Goal: Task Accomplishment & Management: Manage account settings

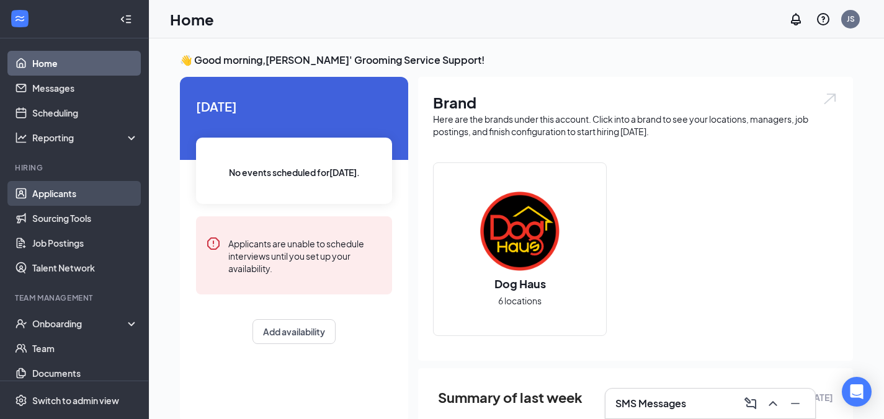
click at [97, 192] on link "Applicants" at bounding box center [85, 193] width 106 height 25
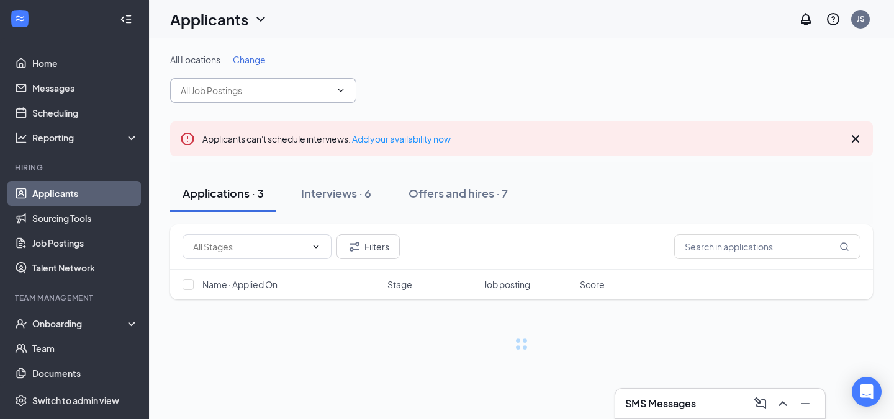
click at [336, 97] on span at bounding box center [263, 90] width 186 height 25
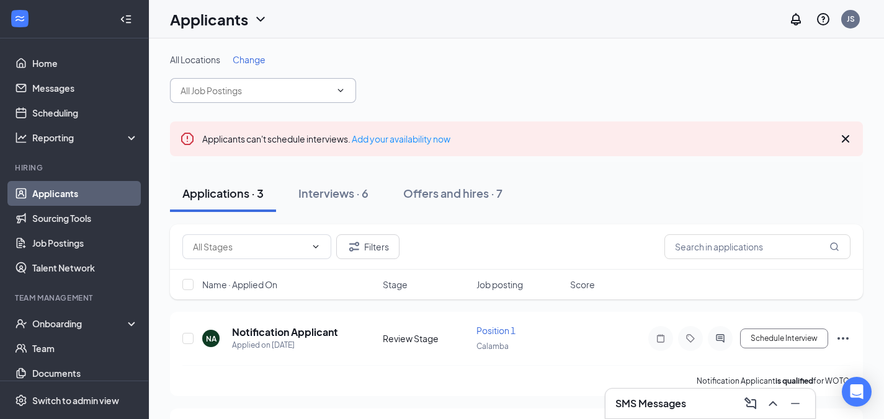
click at [300, 92] on input "text" at bounding box center [256, 91] width 150 height 14
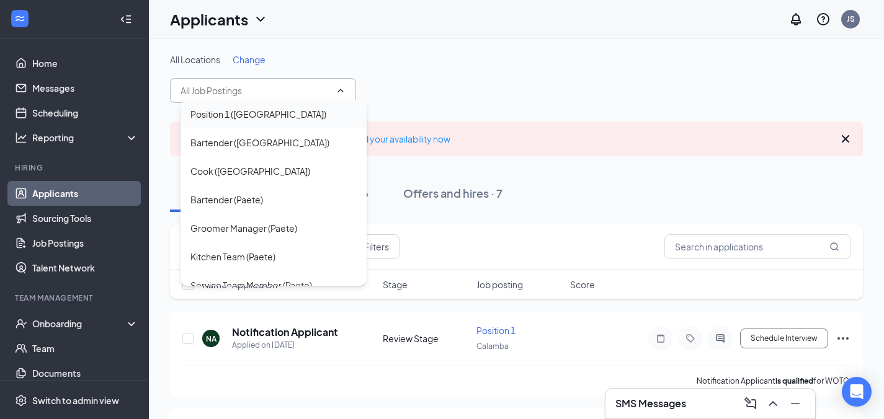
click at [300, 119] on div "Position 1 (Calamba)" at bounding box center [273, 114] width 166 height 14
type input "Position 1 (Calamba)"
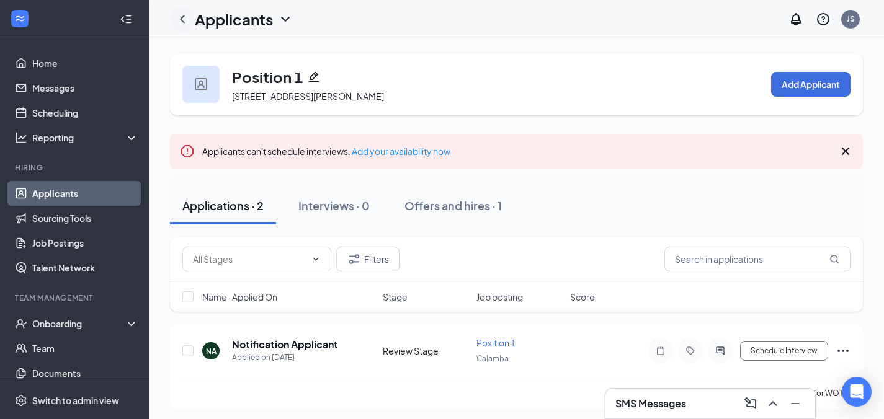
click at [182, 20] on icon "ChevronLeft" at bounding box center [182, 19] width 5 height 8
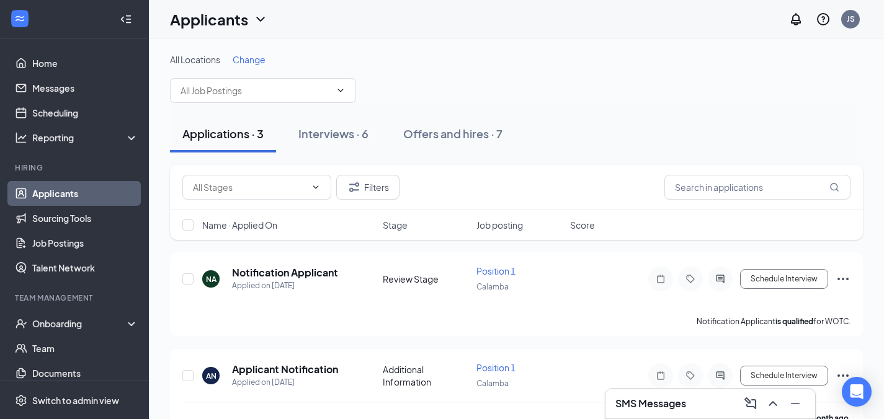
click at [248, 61] on span "Change" at bounding box center [249, 59] width 33 height 11
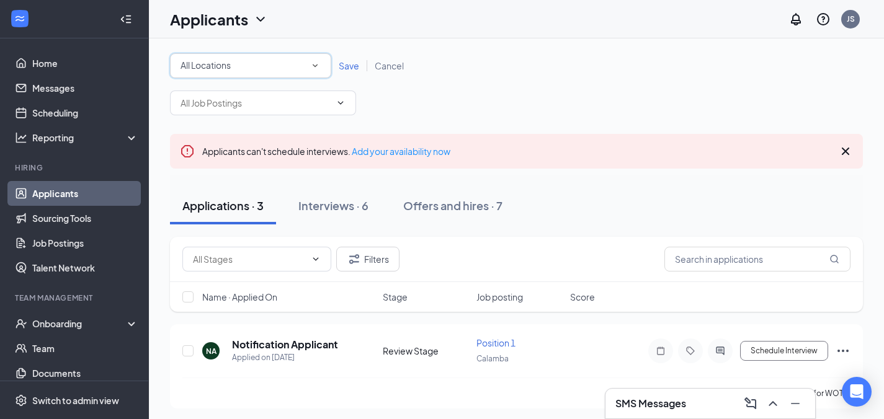
click at [268, 69] on div "All Locations" at bounding box center [251, 65] width 140 height 15
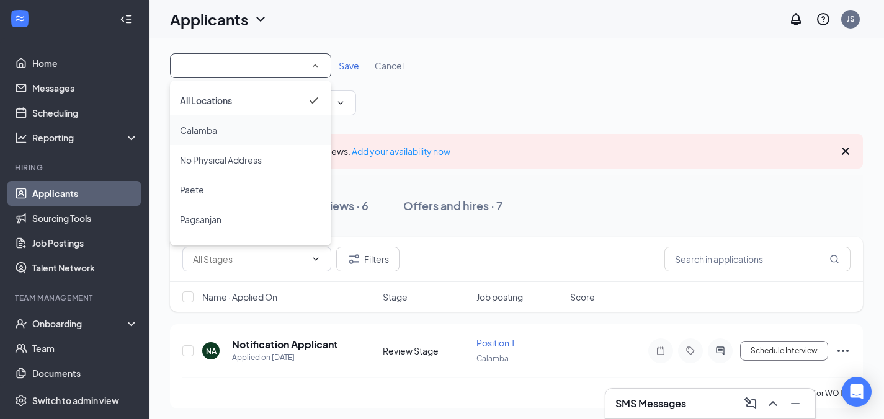
click at [267, 127] on div "Calamba" at bounding box center [250, 130] width 141 height 15
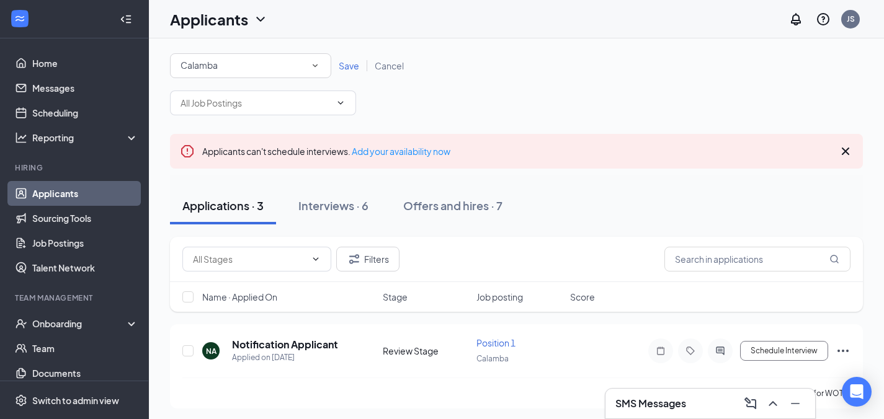
click at [348, 68] on span "Save" at bounding box center [349, 65] width 20 height 11
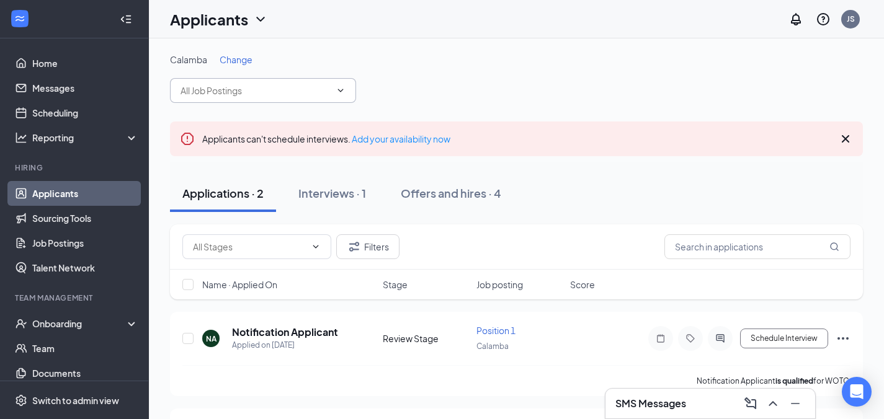
click at [339, 91] on icon "ChevronDown" at bounding box center [341, 90] width 6 height 3
click at [339, 90] on icon "ChevronDown" at bounding box center [341, 90] width 6 height 3
click at [328, 91] on input "text" at bounding box center [256, 91] width 150 height 14
click at [327, 91] on input "text" at bounding box center [256, 91] width 150 height 14
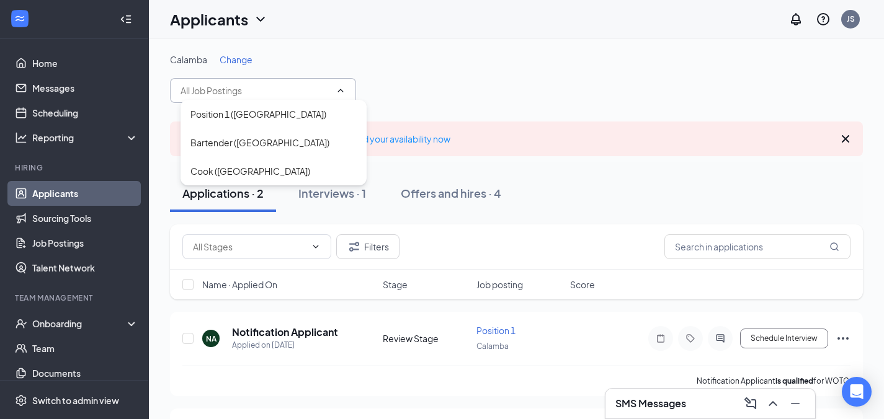
click at [457, 99] on div "Calamba Change Position 1 (Calamba) Bartender (Calamba) Cook (Calamba)" at bounding box center [516, 78] width 693 height 50
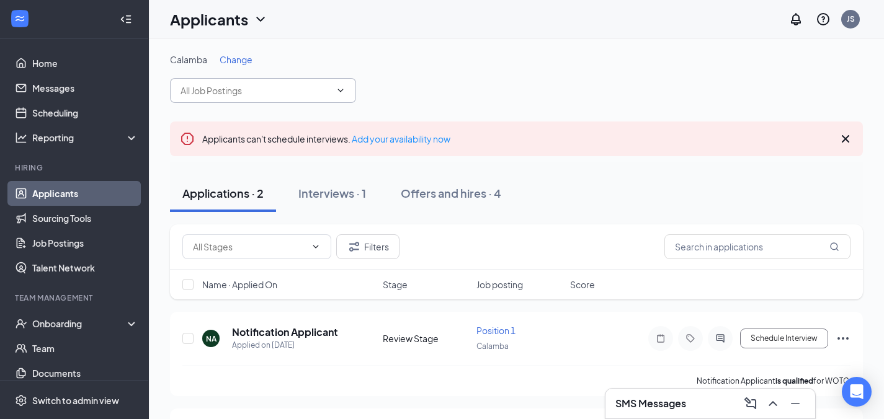
click at [273, 90] on input "text" at bounding box center [256, 91] width 150 height 14
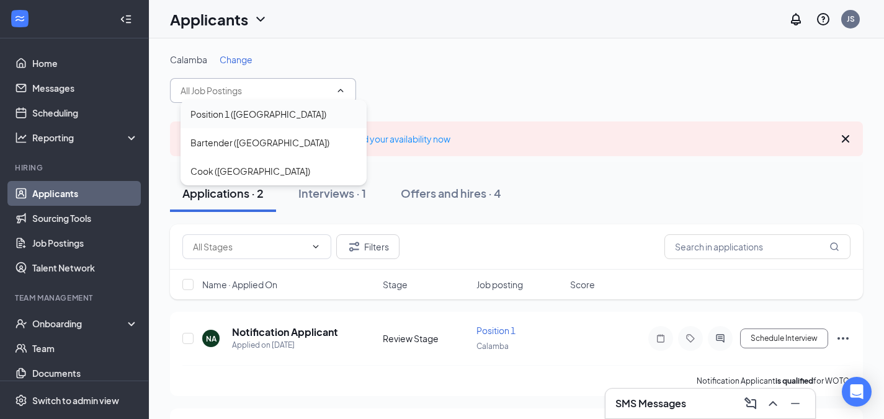
click at [286, 125] on div "Position 1 (Calamba)" at bounding box center [274, 114] width 186 height 29
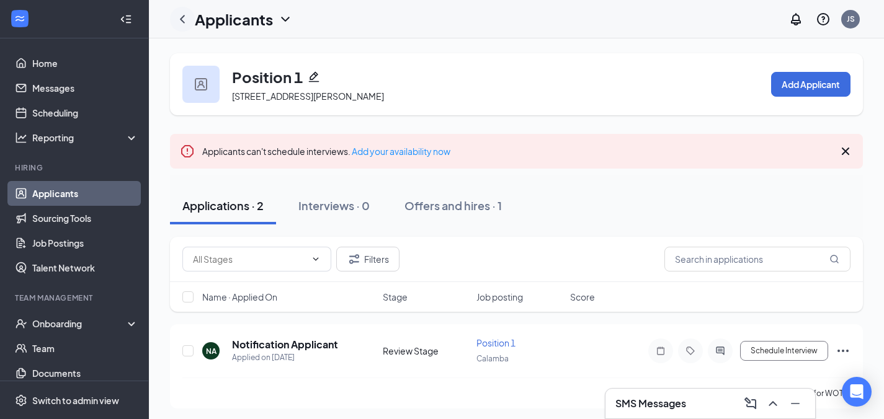
click at [184, 19] on icon "ChevronLeft" at bounding box center [182, 19] width 15 height 15
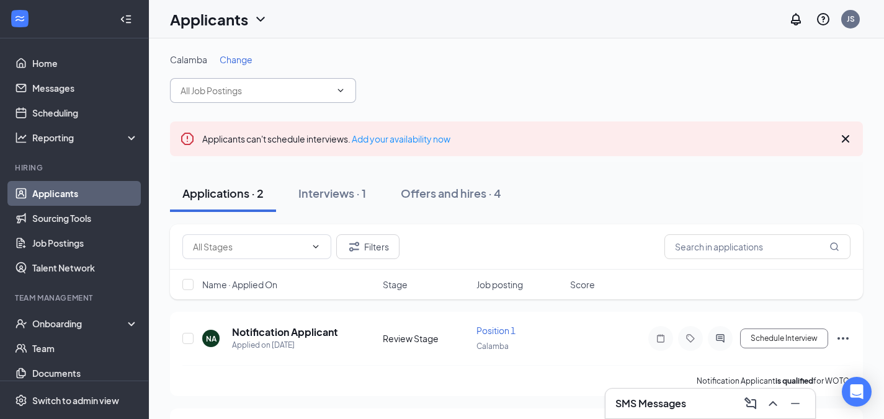
click at [279, 88] on input "text" at bounding box center [256, 91] width 150 height 14
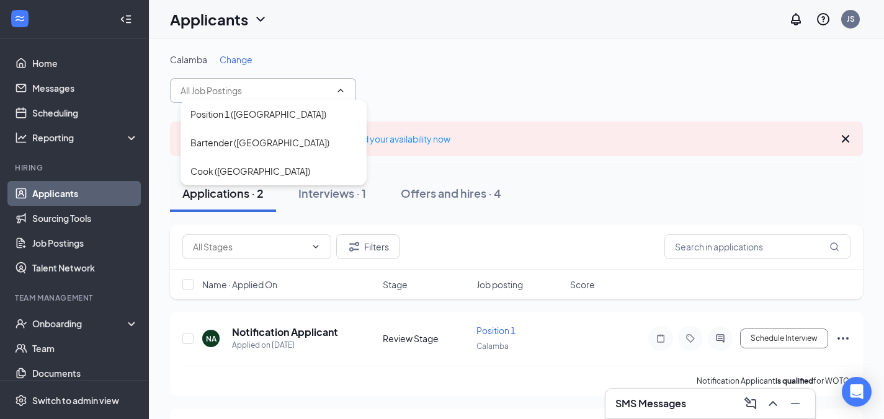
click at [467, 113] on div "Calamba Change Position 1 (Calamba) Bartender (Calamba) Cook (Calamba) Applican…" at bounding box center [516, 273] width 693 height 440
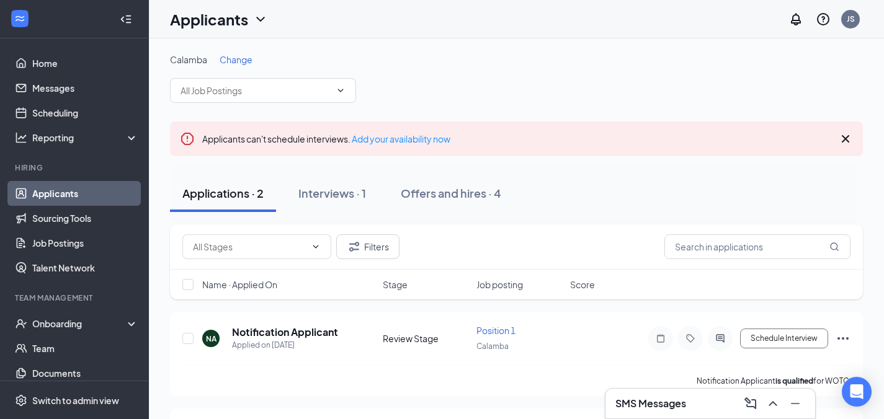
click at [76, 193] on link "Applicants" at bounding box center [85, 193] width 106 height 25
click at [259, 59] on span "Change" at bounding box center [249, 59] width 33 height 11
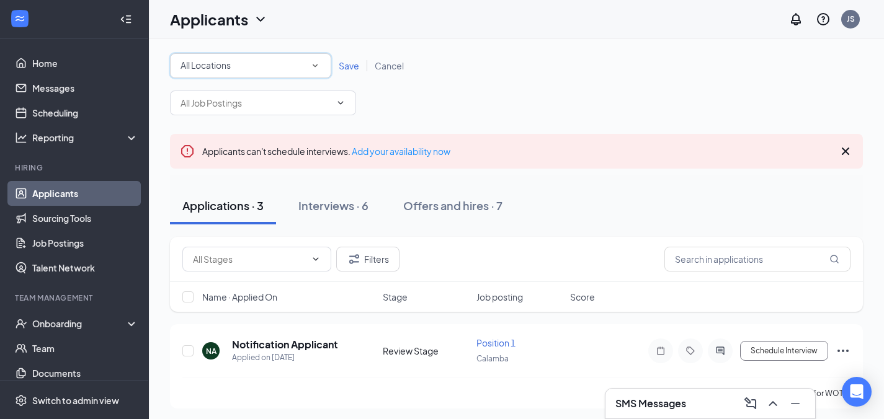
click at [259, 61] on div "All Locations" at bounding box center [251, 65] width 140 height 15
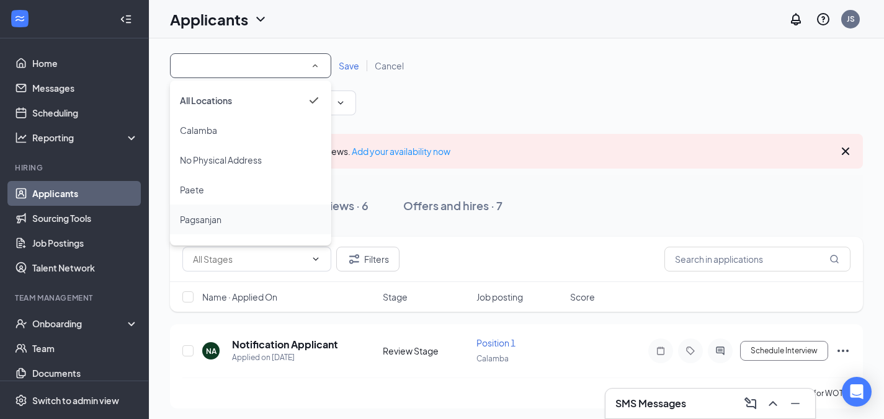
click at [229, 213] on div "Pagsanjan" at bounding box center [250, 219] width 141 height 15
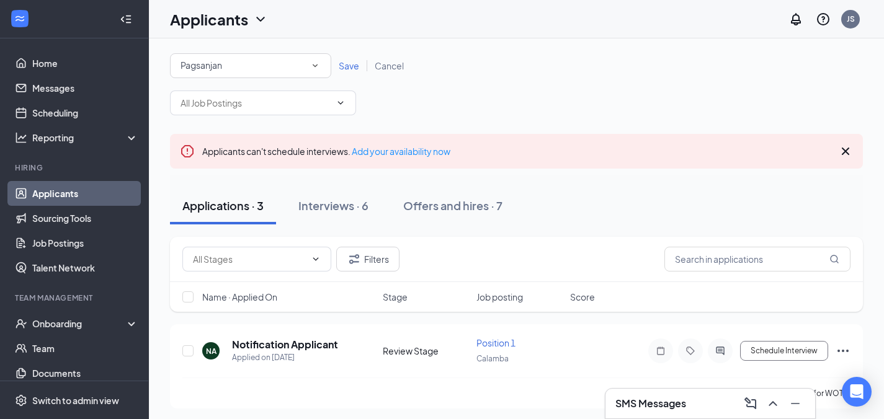
click at [354, 66] on span "Save" at bounding box center [349, 65] width 20 height 11
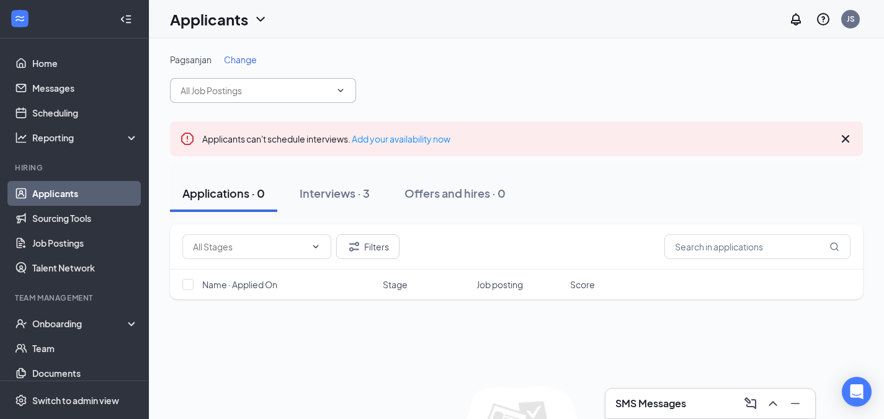
click at [334, 93] on span at bounding box center [339, 91] width 12 height 10
click at [347, 90] on span "Shift Leader (Pagsanjan) Service Team Member (Pagsanjan) Kitchen Team (Pagsanja…" at bounding box center [263, 90] width 186 height 25
click at [345, 91] on icon "ChevronDown" at bounding box center [341, 91] width 10 height 10
click at [343, 93] on icon "ChevronDown" at bounding box center [341, 91] width 10 height 10
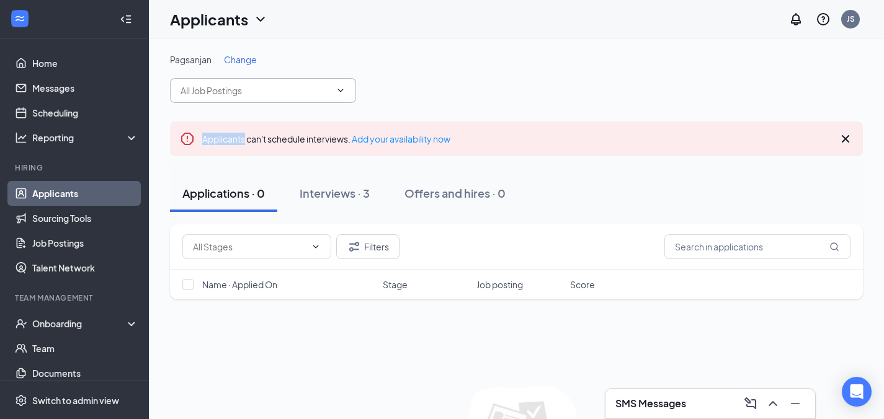
click at [343, 93] on icon "ChevronDown" at bounding box center [341, 91] width 10 height 10
click at [401, 89] on div "Pagsanjan Change Shift Leader (Pagsanjan) Service Team Member (Pagsanjan) Kitch…" at bounding box center [516, 78] width 693 height 50
click at [342, 89] on icon "ChevronDown" at bounding box center [341, 91] width 10 height 10
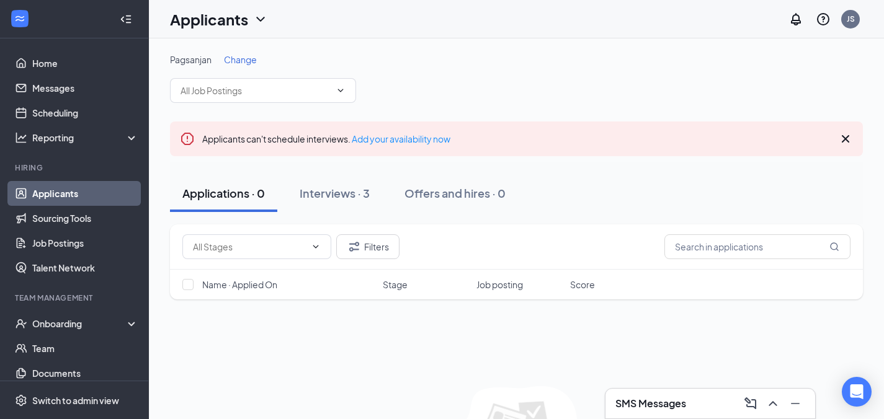
click at [421, 86] on div "Pagsanjan Change Shift Leader (Pagsanjan) Service Team Member (Pagsanjan) Kitch…" at bounding box center [516, 78] width 693 height 50
click at [336, 91] on icon "ChevronDown" at bounding box center [341, 91] width 10 height 10
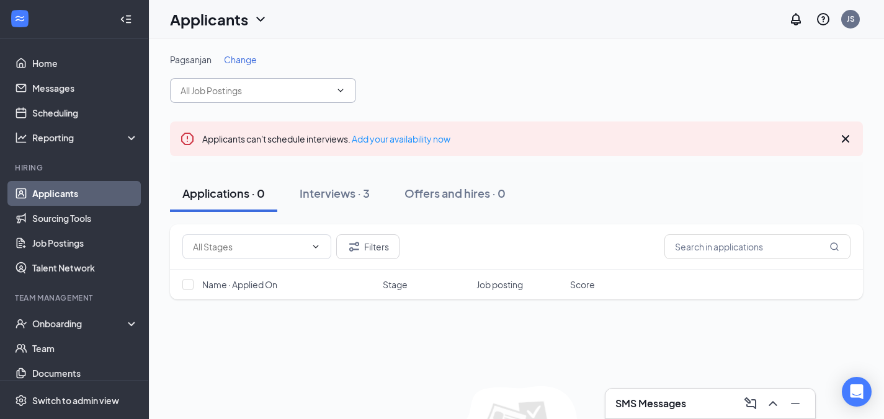
click at [336, 91] on icon "ChevronDown" at bounding box center [341, 91] width 10 height 10
click at [437, 94] on div "Pagsanjan Change Shift Leader (Pagsanjan) Service Team Member (Pagsanjan) Kitch…" at bounding box center [516, 78] width 693 height 50
click at [349, 94] on span "Shift Leader (Pagsanjan) Service Team Member (Pagsanjan) Kitchen Team (Pagsanja…" at bounding box center [263, 90] width 186 height 25
click at [249, 62] on span "Change" at bounding box center [240, 59] width 33 height 11
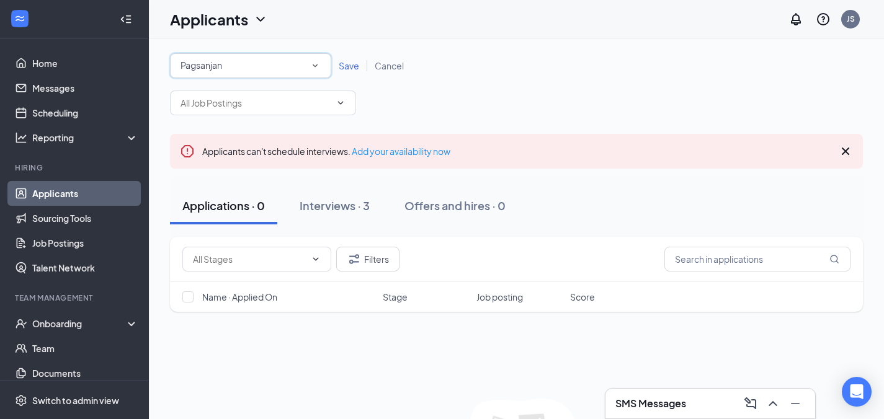
click at [253, 66] on div "Pagsanjan" at bounding box center [251, 65] width 140 height 15
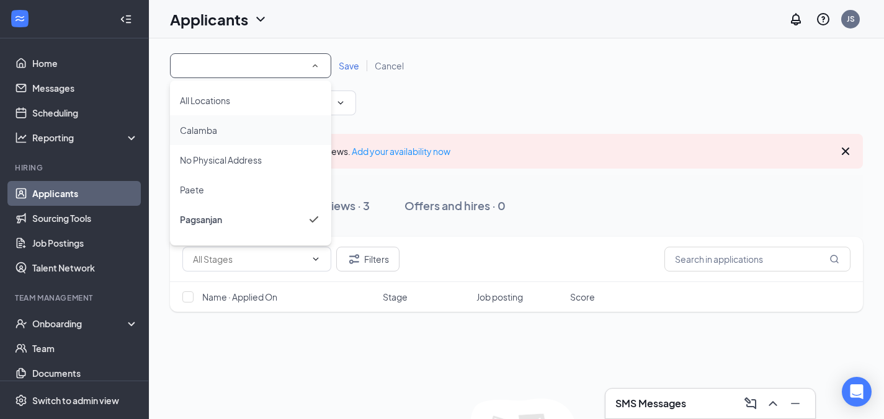
click at [244, 130] on div "Calamba" at bounding box center [250, 130] width 141 height 15
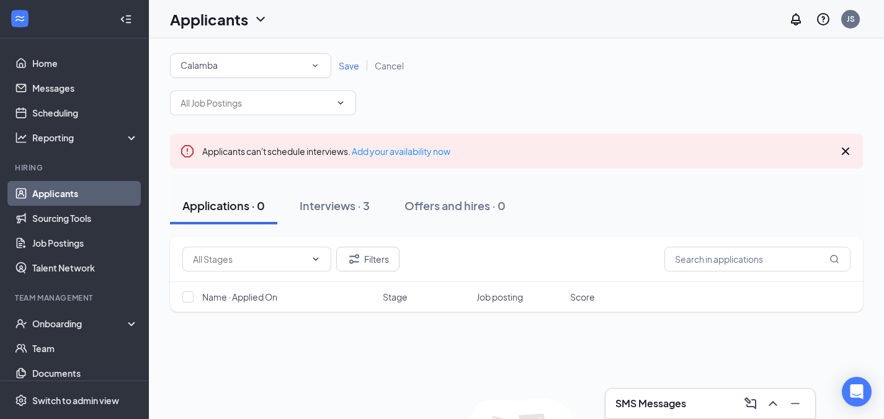
click at [343, 66] on span "Save" at bounding box center [349, 65] width 20 height 11
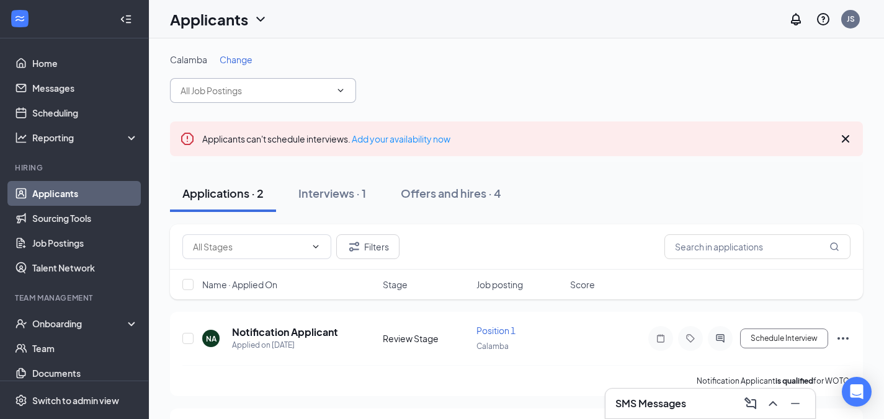
click at [281, 101] on span "Position 1 (Calamba) Bartender (Calamba) Cook (Calamba)" at bounding box center [263, 90] width 186 height 25
click at [287, 94] on input "text" at bounding box center [256, 91] width 150 height 14
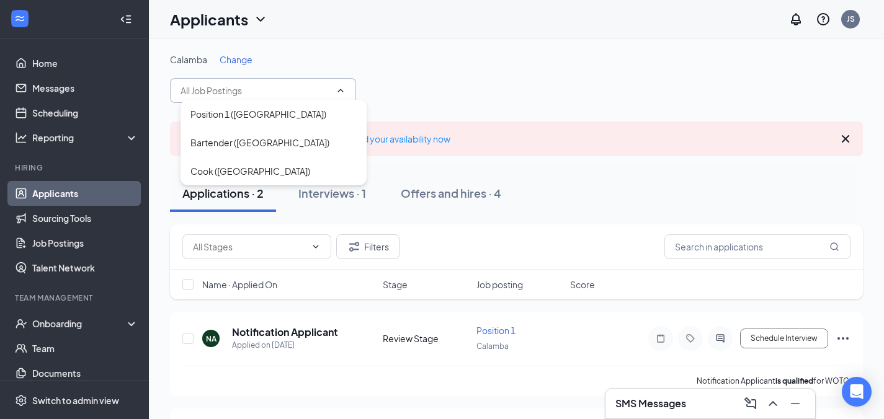
click at [290, 91] on input "text" at bounding box center [256, 91] width 150 height 14
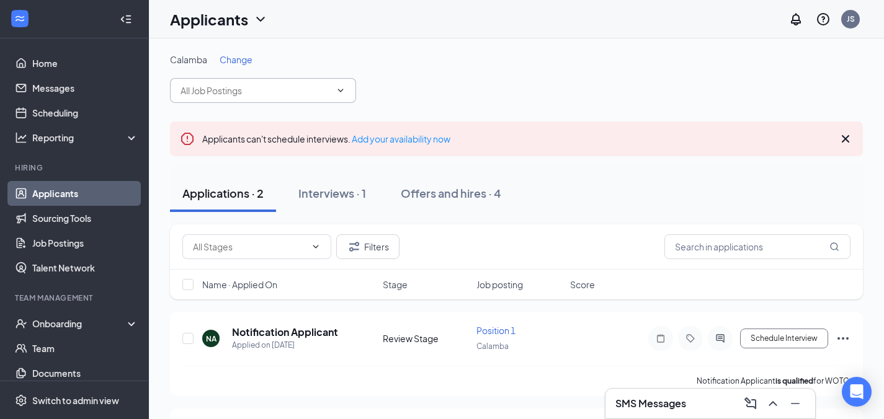
click at [290, 89] on input "text" at bounding box center [256, 91] width 150 height 14
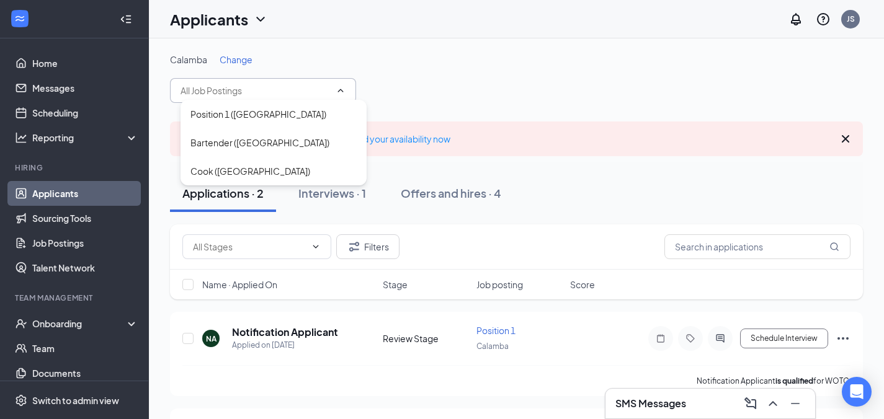
click at [244, 60] on span "Change" at bounding box center [236, 59] width 33 height 11
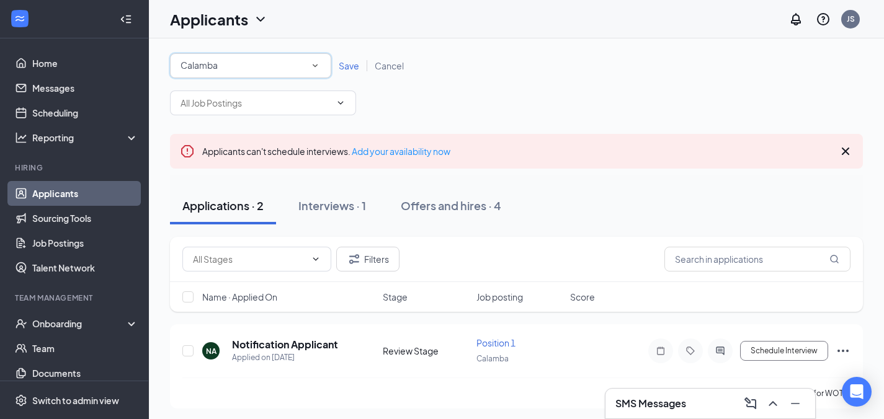
click at [242, 66] on div "Calamba" at bounding box center [251, 65] width 140 height 15
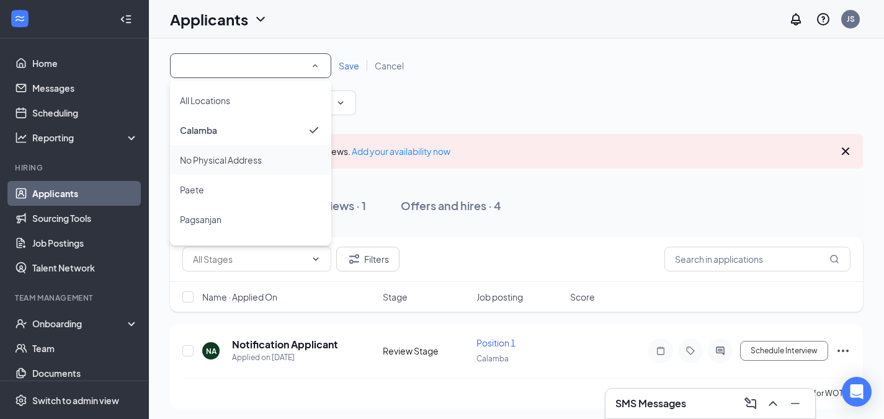
click at [236, 161] on span "No Physical Address" at bounding box center [221, 160] width 82 height 11
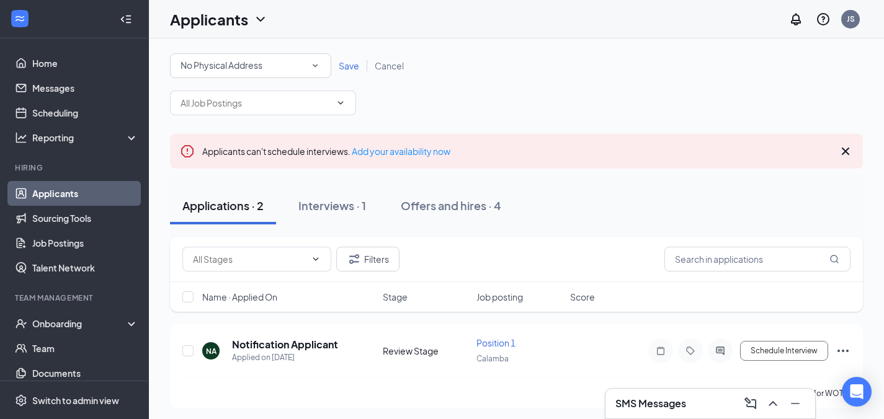
click at [350, 66] on span "Save" at bounding box center [349, 65] width 20 height 11
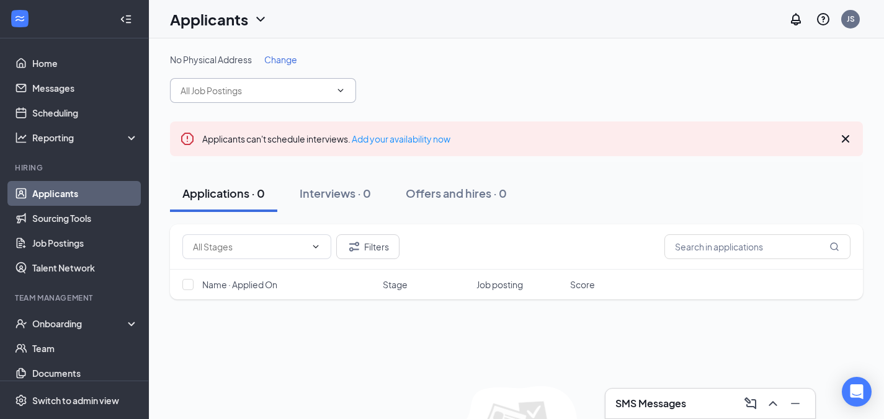
click at [340, 94] on icon "ChevronDown" at bounding box center [341, 91] width 10 height 10
click at [282, 55] on span "Change" at bounding box center [280, 59] width 33 height 11
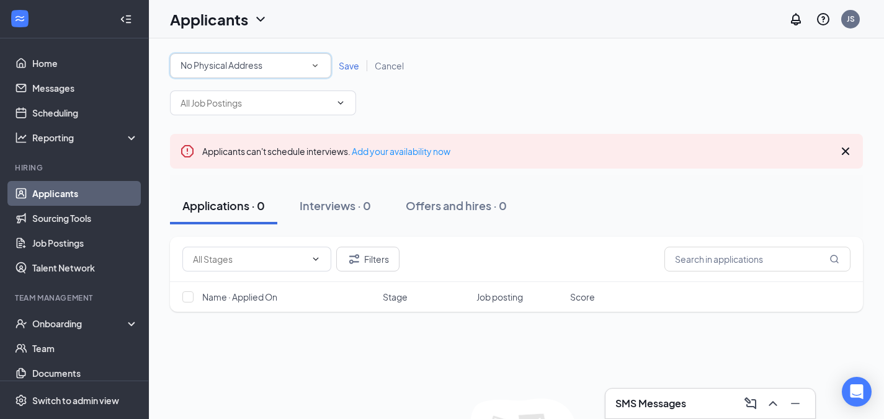
click at [284, 62] on div "No Physical Address" at bounding box center [251, 65] width 140 height 15
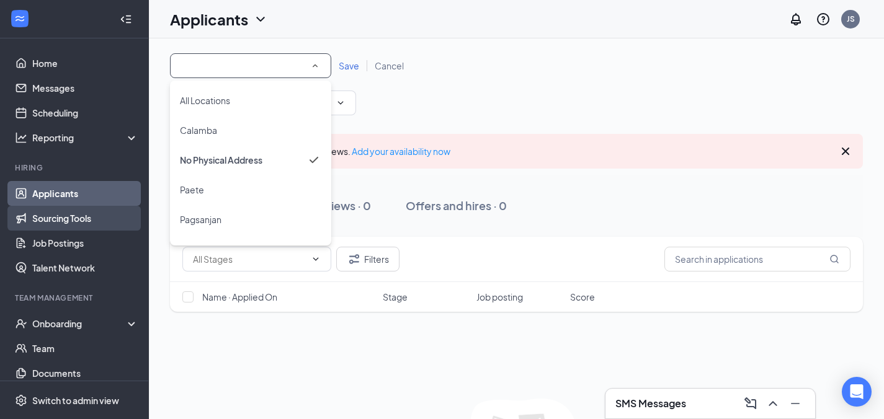
click at [86, 215] on link "Sourcing Tools" at bounding box center [85, 218] width 106 height 25
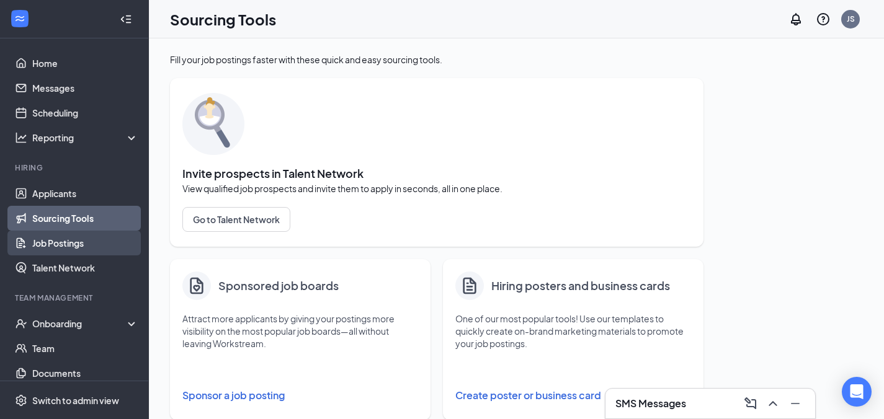
click at [123, 235] on link "Job Postings" at bounding box center [85, 243] width 106 height 25
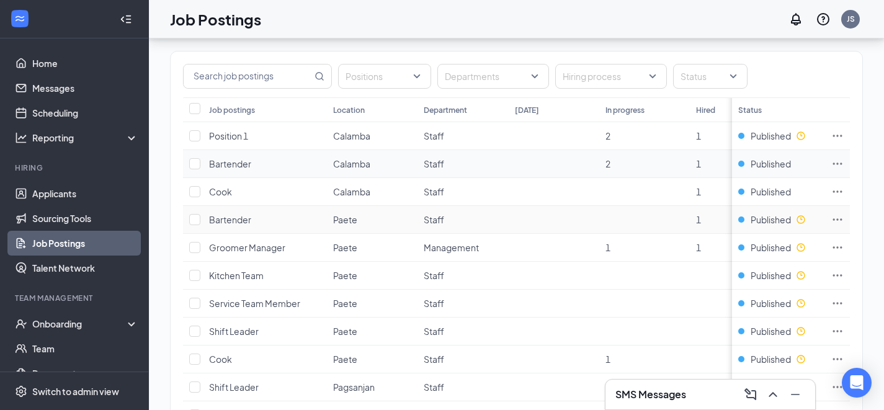
scroll to position [89, 0]
click at [684, 74] on div at bounding box center [704, 76] width 56 height 20
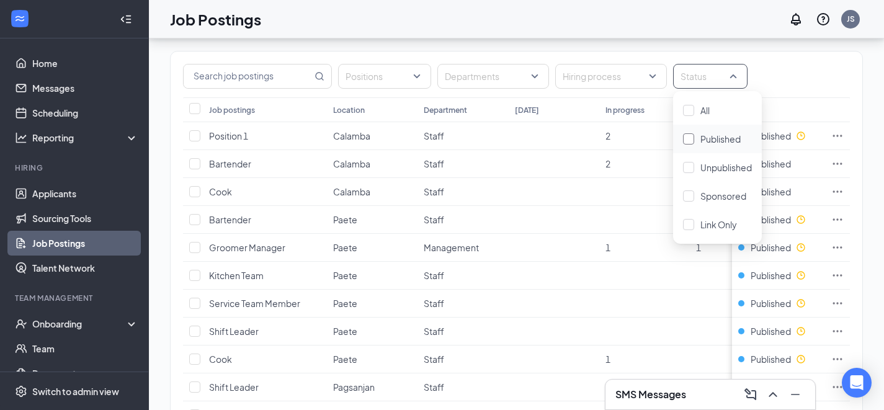
click at [711, 145] on div "Published" at bounding box center [721, 139] width 40 height 14
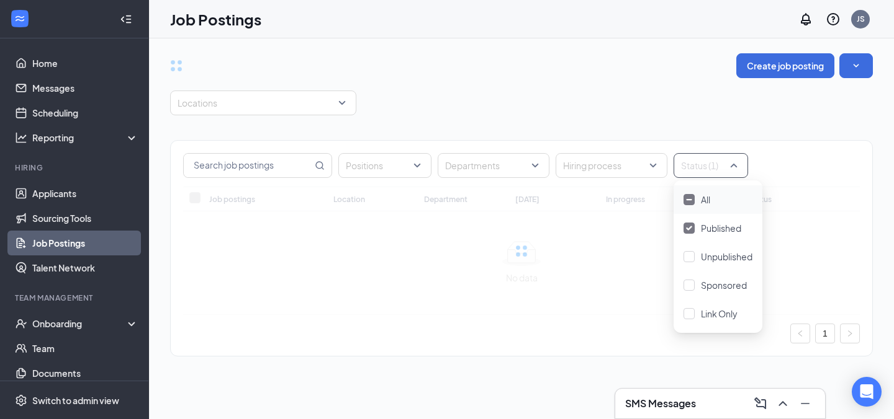
click at [690, 112] on div "Locations" at bounding box center [521, 103] width 702 height 25
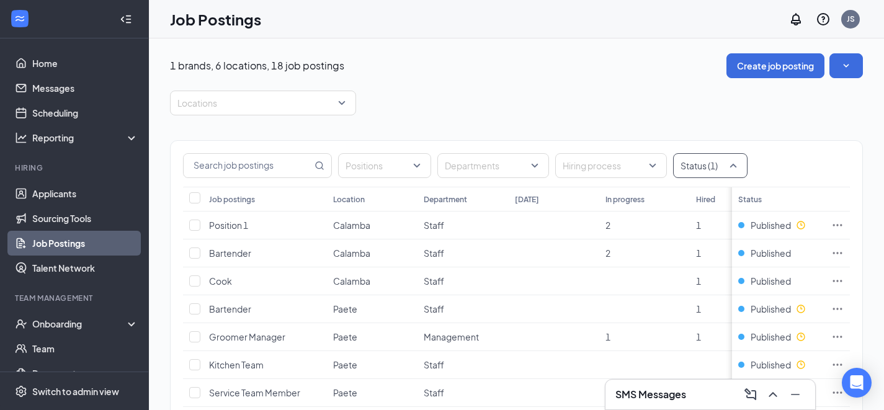
click at [727, 164] on div at bounding box center [704, 166] width 56 height 20
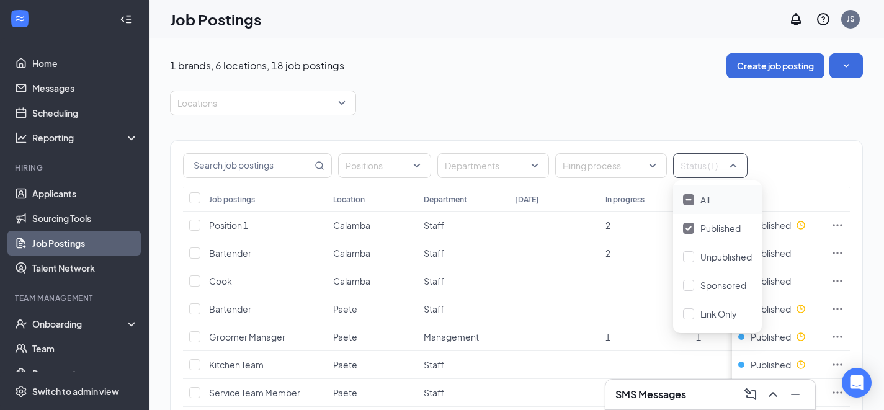
click at [688, 201] on div at bounding box center [688, 199] width 11 height 11
click at [688, 200] on img at bounding box center [689, 199] width 6 height 5
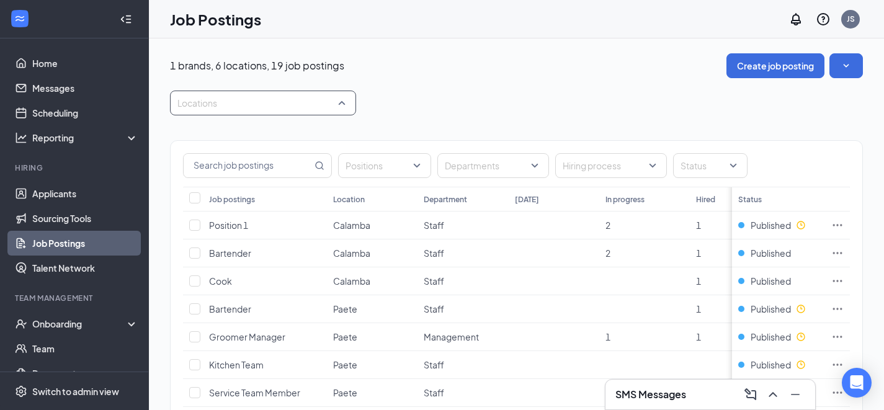
click at [326, 101] on div at bounding box center [257, 103] width 168 height 20
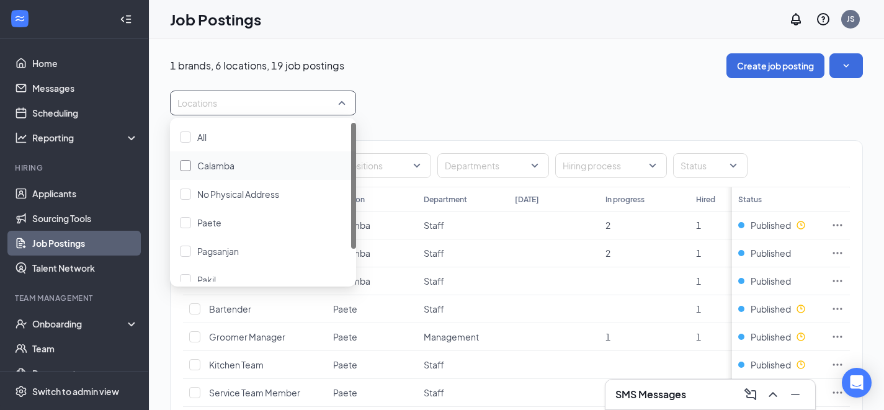
click at [276, 164] on div "Calamba" at bounding box center [263, 166] width 166 height 14
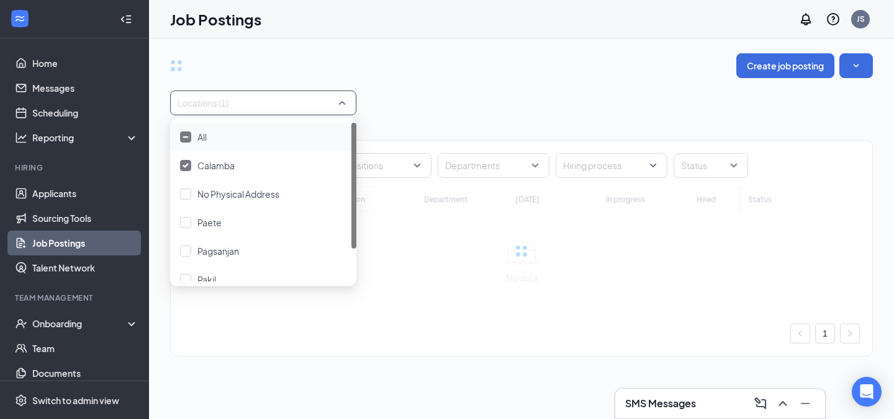
click at [461, 108] on div "Locations (1)" at bounding box center [521, 103] width 702 height 25
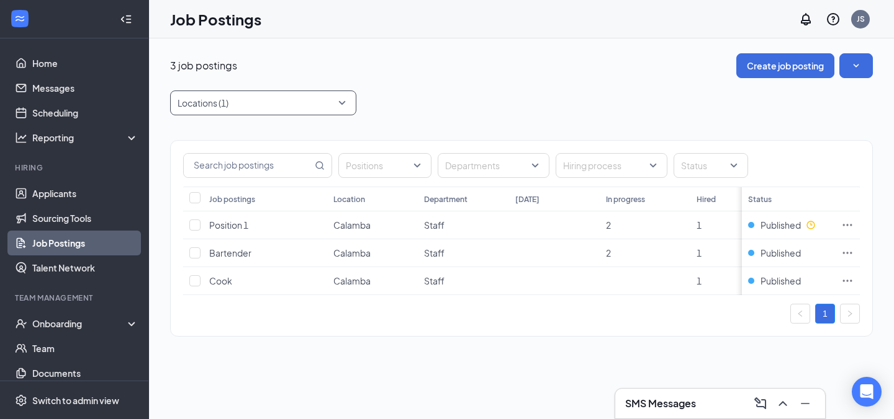
click at [315, 107] on div at bounding box center [257, 103] width 168 height 20
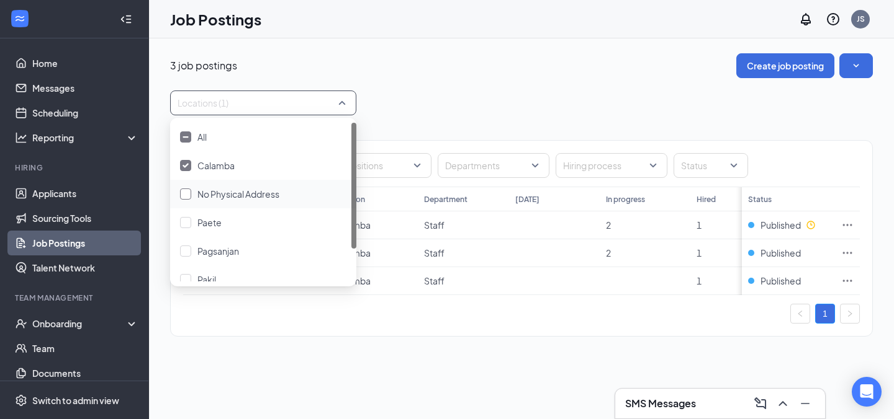
click at [282, 187] on div "No Physical Address" at bounding box center [263, 194] width 166 height 14
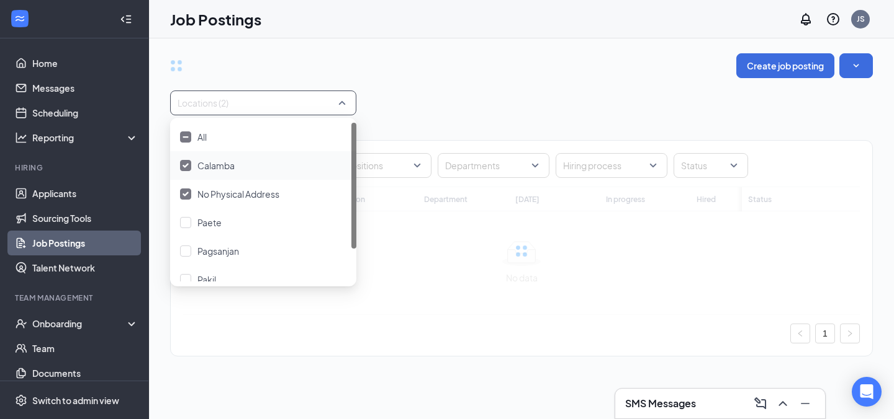
click at [240, 173] on div "Calamba" at bounding box center [263, 165] width 186 height 29
click at [515, 84] on div "Create job posting Locations (1) Positions Departments Hiring process Status Jo…" at bounding box center [521, 211] width 702 height 316
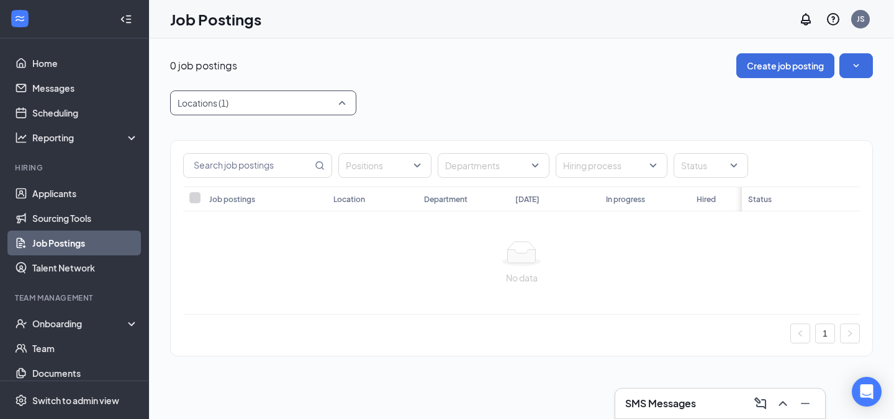
click at [340, 107] on div "Locations (1)" at bounding box center [263, 103] width 186 height 25
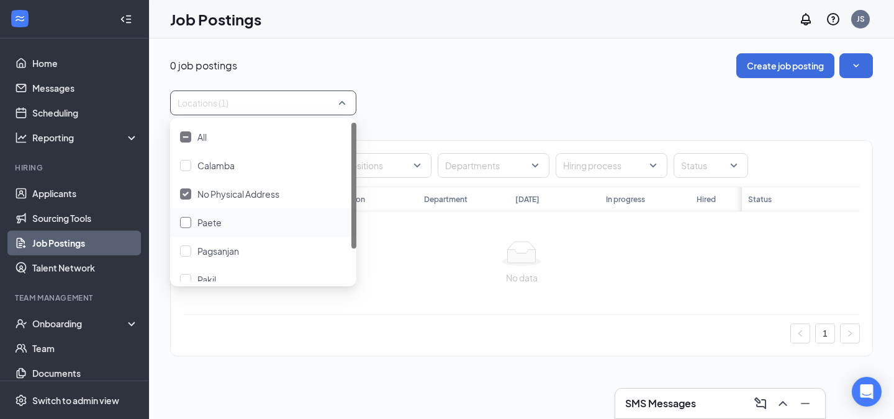
click at [240, 226] on div "Paete" at bounding box center [263, 223] width 166 height 14
click at [247, 193] on span "No Physical Address" at bounding box center [238, 194] width 82 height 11
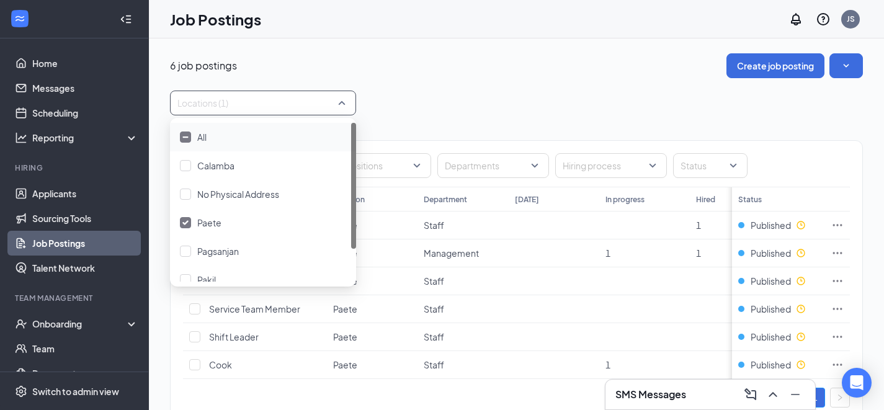
click at [446, 130] on div "Positions Departments Hiring process Status Job postings Location Department To…" at bounding box center [516, 274] width 693 height 318
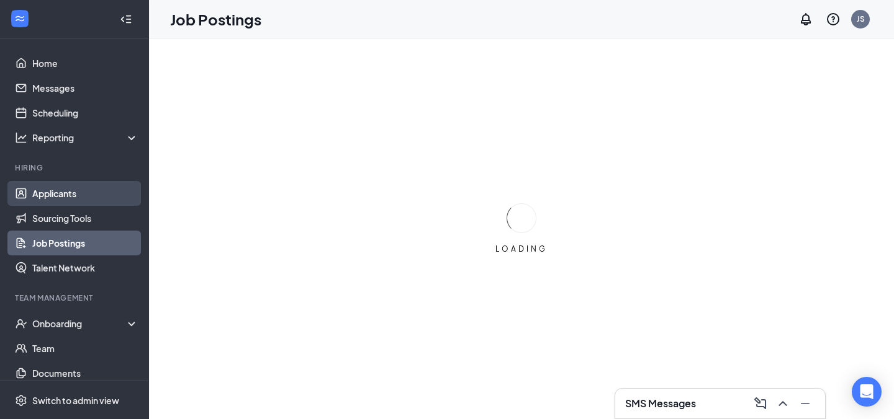
click at [117, 187] on link "Applicants" at bounding box center [85, 193] width 106 height 25
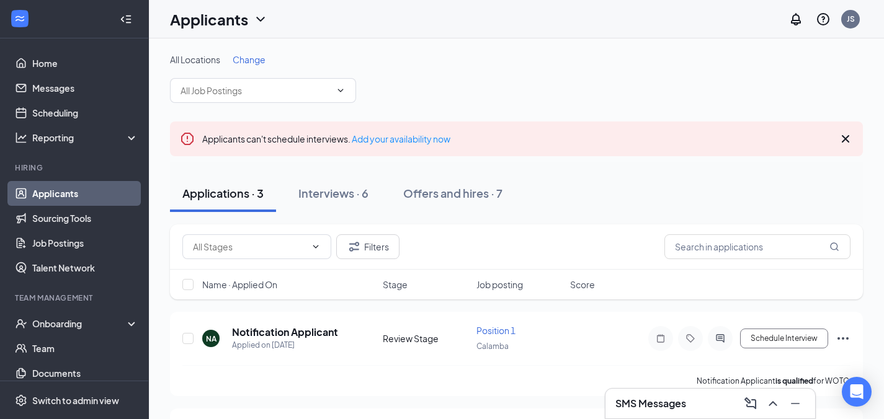
click at [242, 59] on span "Change" at bounding box center [249, 59] width 33 height 11
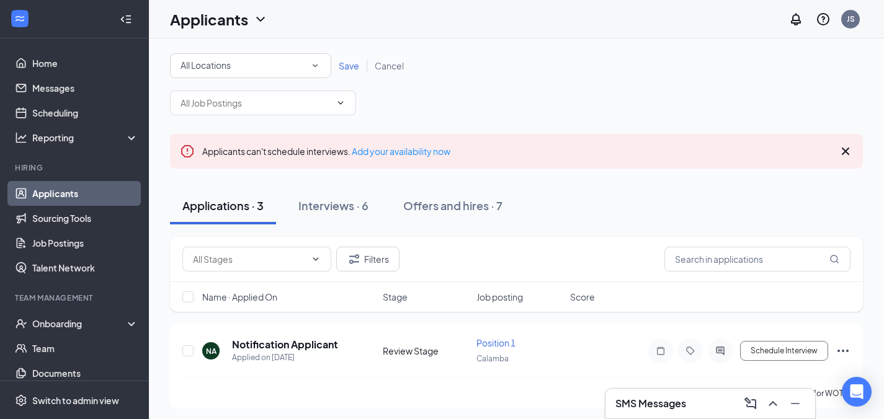
click at [267, 63] on div "All Locations" at bounding box center [251, 65] width 140 height 15
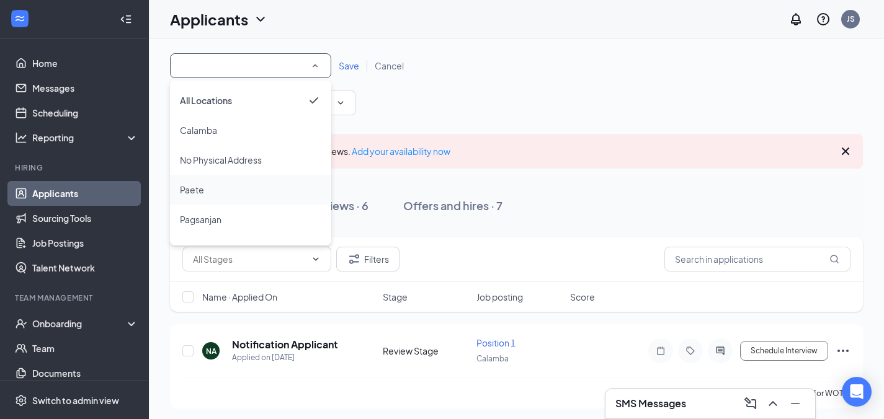
click at [249, 190] on div "Paete" at bounding box center [250, 189] width 141 height 15
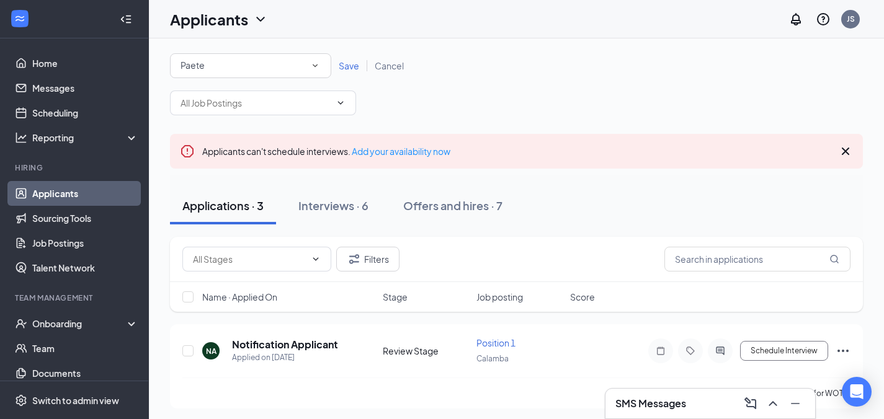
click at [346, 65] on span "Save" at bounding box center [349, 65] width 20 height 11
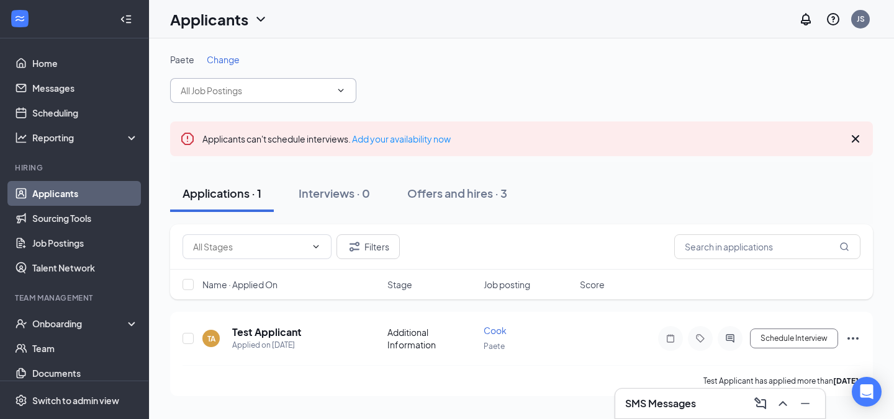
click at [345, 93] on icon "ChevronDown" at bounding box center [341, 91] width 10 height 10
click at [344, 93] on icon "ChevronDown" at bounding box center [341, 91] width 10 height 10
click at [430, 64] on div "Paete Change" at bounding box center [521, 59] width 702 height 12
click at [336, 87] on icon "ChevronDown" at bounding box center [341, 91] width 10 height 10
click at [336, 89] on icon "ChevronDown" at bounding box center [341, 91] width 10 height 10
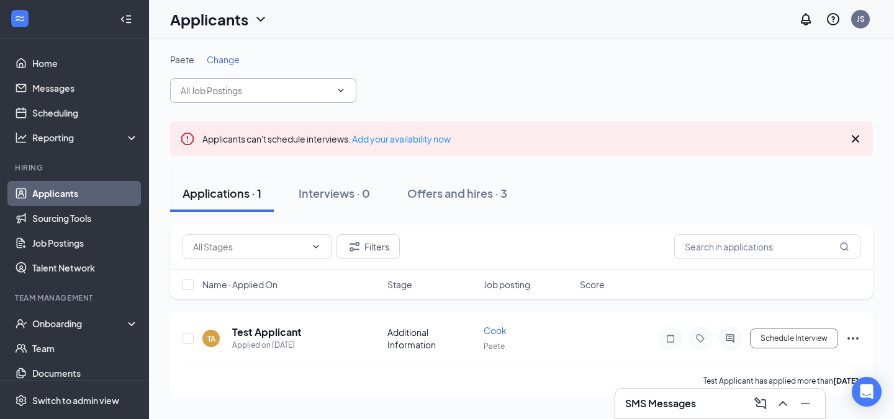
click at [336, 89] on icon "ChevronDown" at bounding box center [341, 91] width 10 height 10
click at [325, 91] on input "text" at bounding box center [256, 91] width 150 height 14
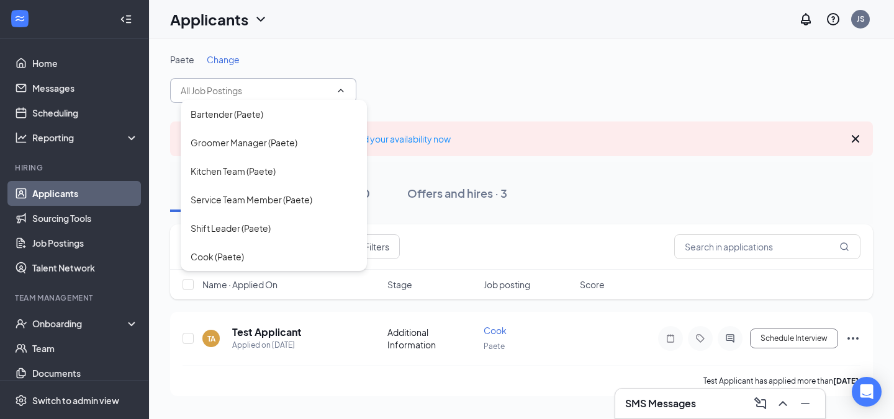
click at [396, 79] on div "Paete Change Bartender (Paete) Groomer Manager (Paete) Kitchen Team (Paete) Ser…" at bounding box center [521, 78] width 702 height 50
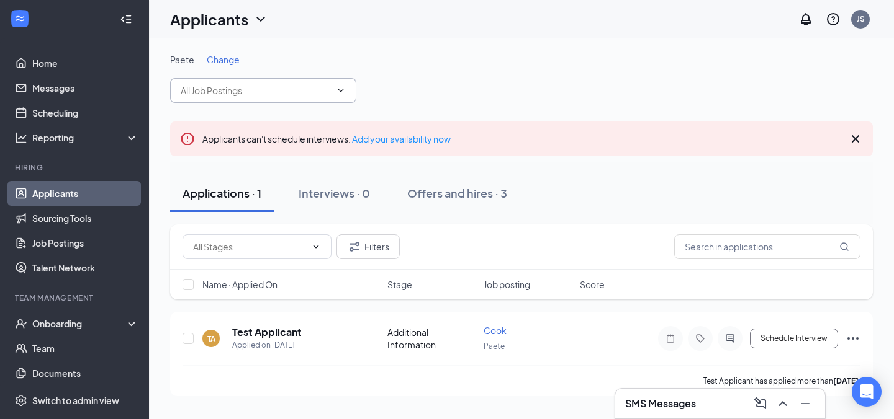
click at [325, 92] on input "text" at bounding box center [256, 91] width 150 height 14
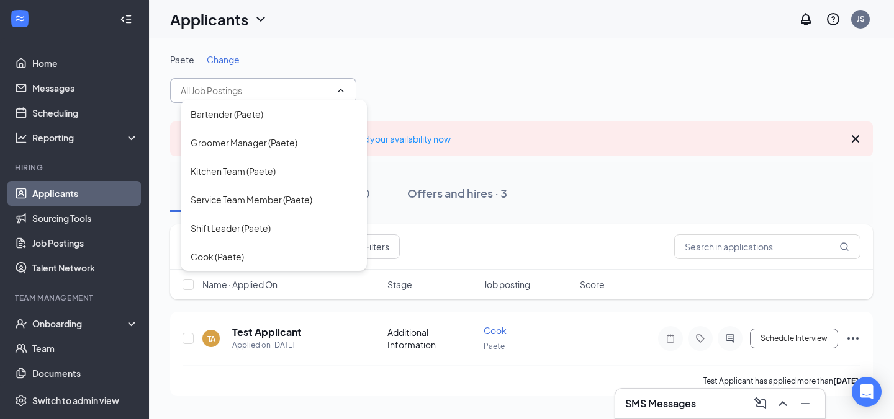
click at [377, 60] on div "Paete Change" at bounding box center [521, 59] width 702 height 12
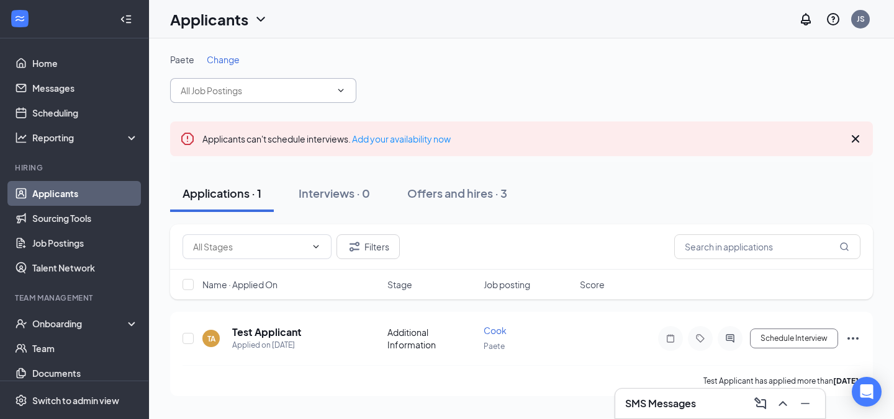
click at [255, 94] on input "text" at bounding box center [256, 91] width 150 height 14
click at [419, 112] on div "Paete Change Bartender (Paete) Groomer Manager (Paete) Kitchen Team (Paete) Ser…" at bounding box center [521, 224] width 702 height 343
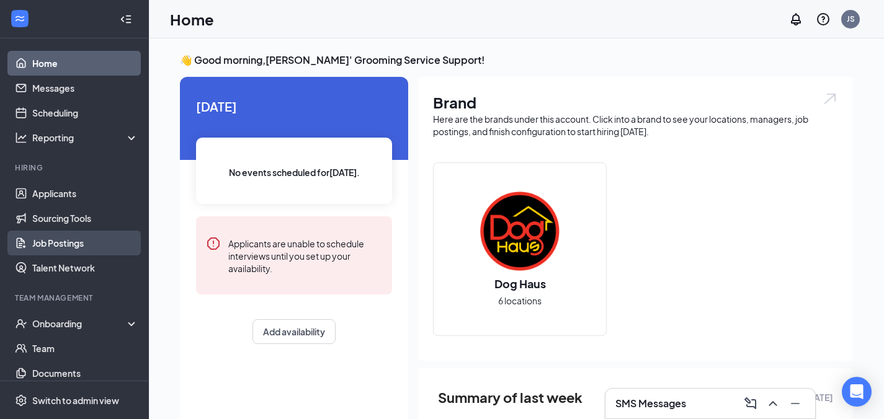
click at [66, 240] on link "Job Postings" at bounding box center [85, 243] width 106 height 25
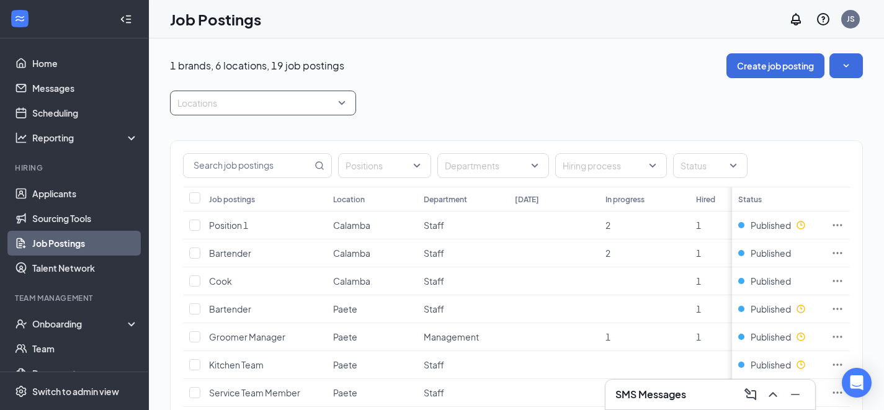
click at [341, 99] on div "Locations" at bounding box center [263, 103] width 186 height 25
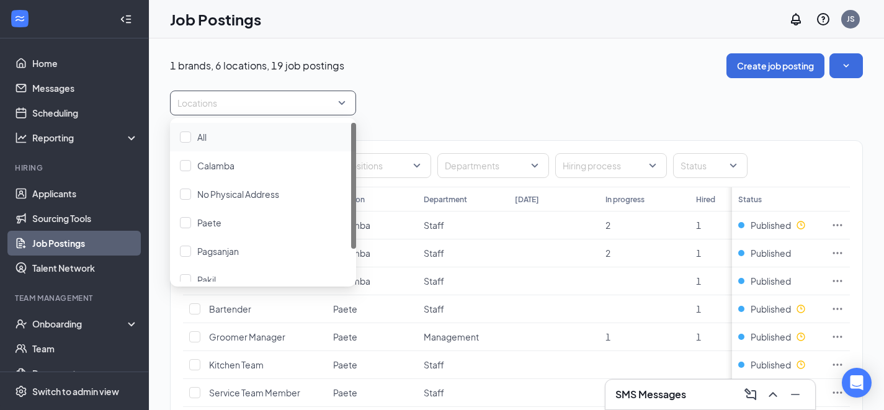
click at [452, 98] on div "Locations" at bounding box center [516, 103] width 693 height 25
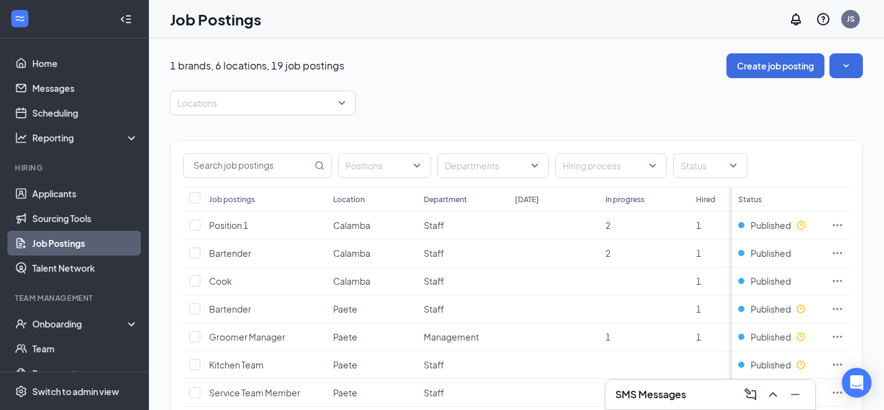
click at [470, 92] on div "Locations" at bounding box center [516, 103] width 693 height 25
click at [320, 105] on div at bounding box center [257, 103] width 168 height 20
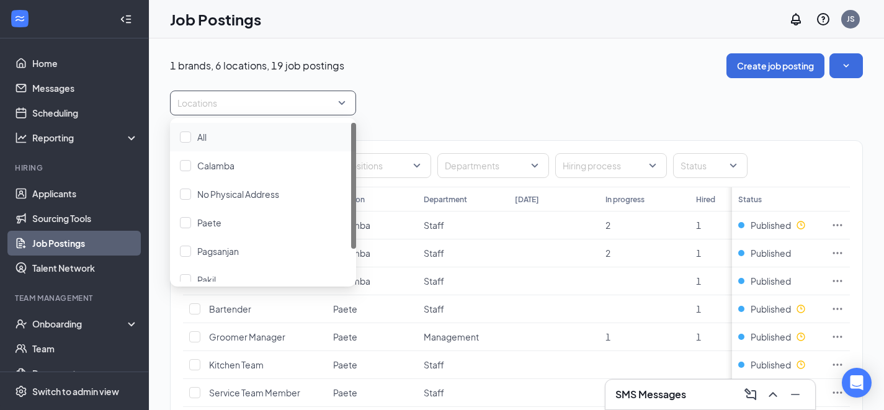
click at [442, 104] on div "Locations" at bounding box center [516, 103] width 693 height 25
